Goal: Check status: Check status

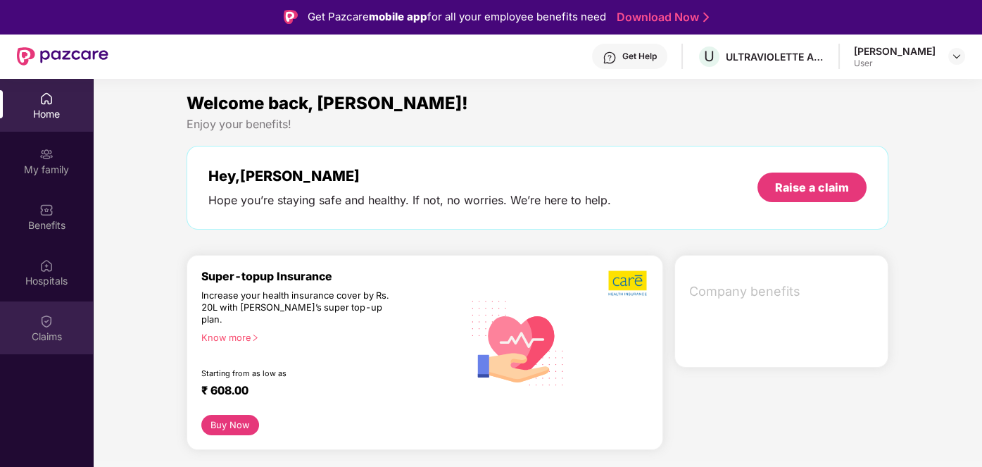
click at [49, 331] on div "Claims" at bounding box center [46, 336] width 93 height 14
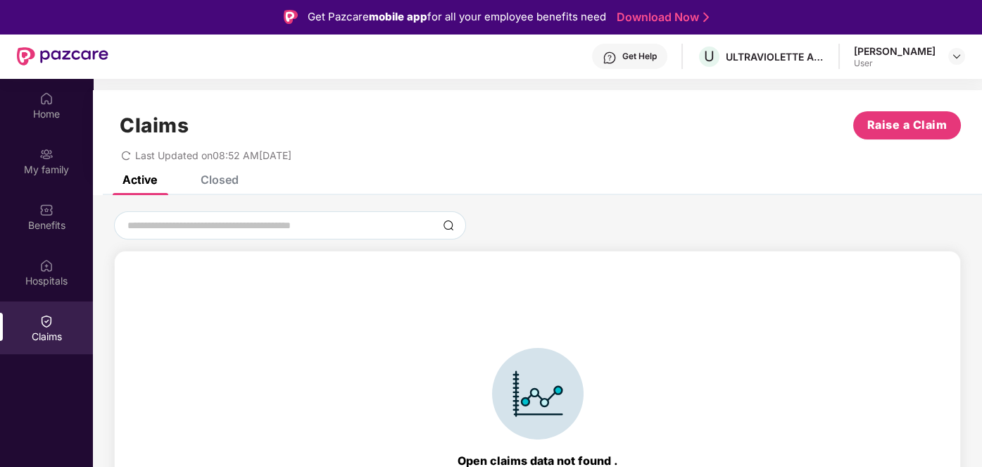
click at [225, 177] on div "Closed" at bounding box center [220, 179] width 38 height 14
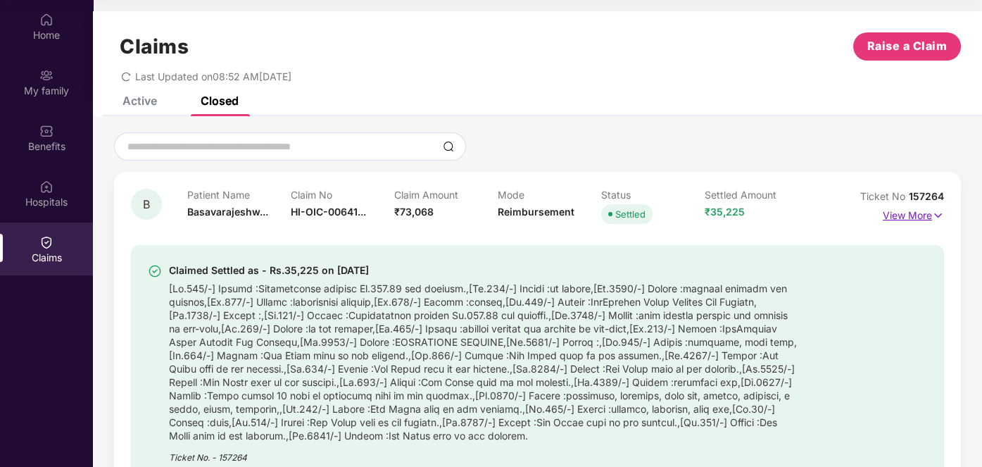
click at [895, 220] on p "View More" at bounding box center [913, 213] width 61 height 19
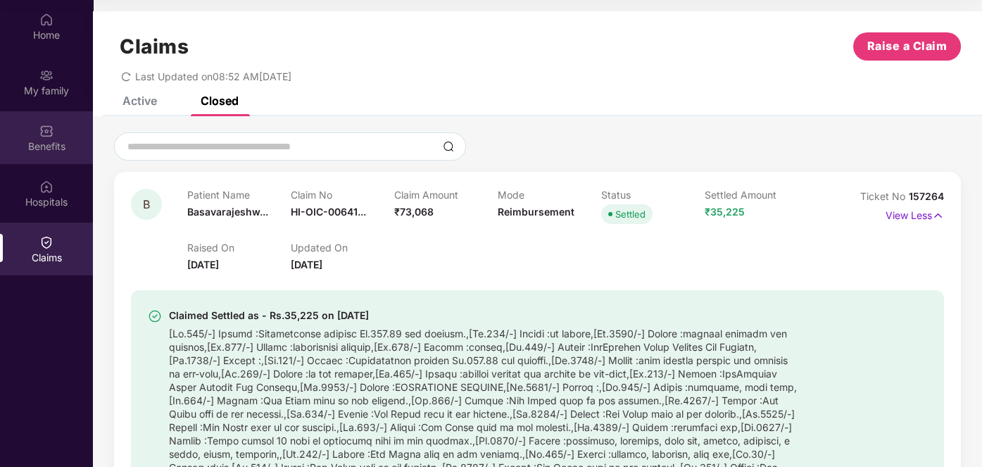
click at [54, 137] on div "Benefits" at bounding box center [46, 137] width 93 height 53
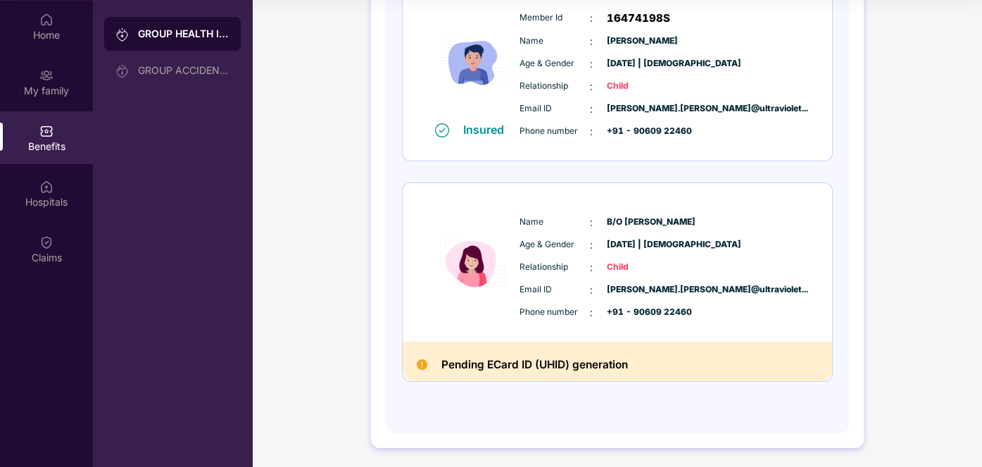
scroll to position [574, 0]
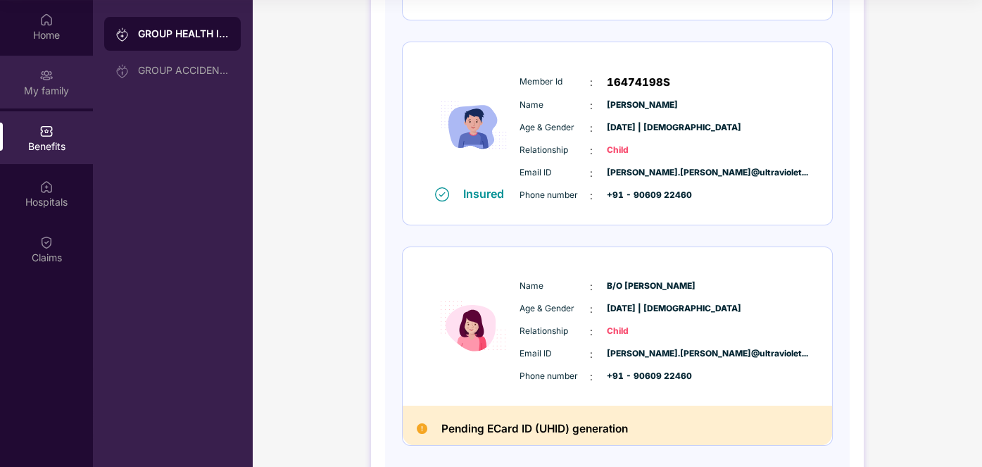
click at [43, 75] on img at bounding box center [46, 75] width 14 height 14
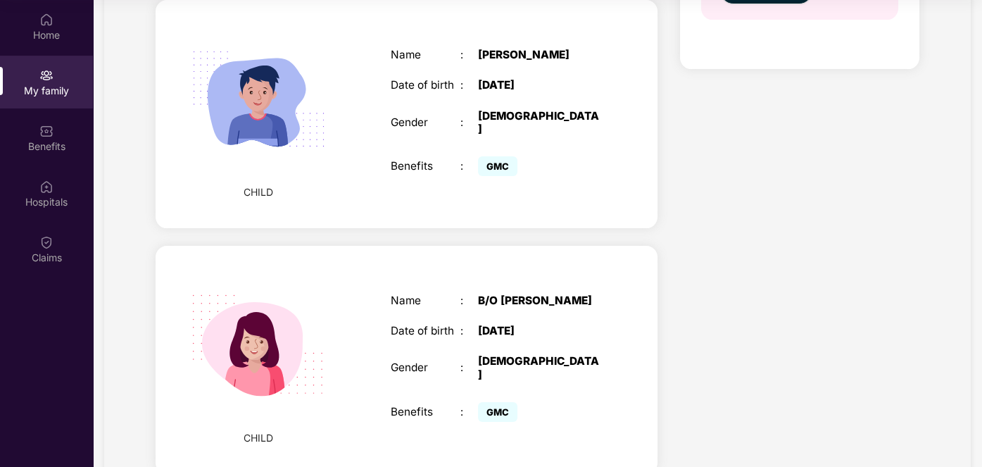
scroll to position [726, 0]
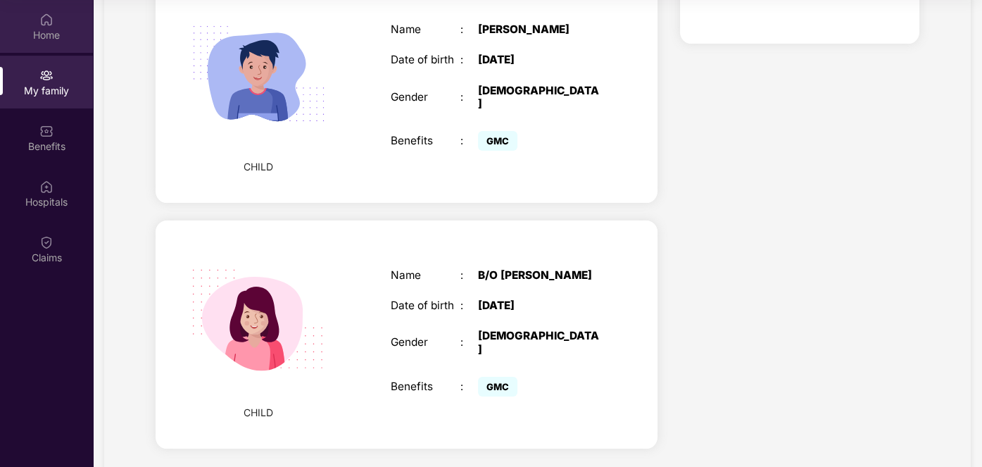
click at [45, 22] on img at bounding box center [46, 20] width 14 height 14
